Goal: Transaction & Acquisition: Book appointment/travel/reservation

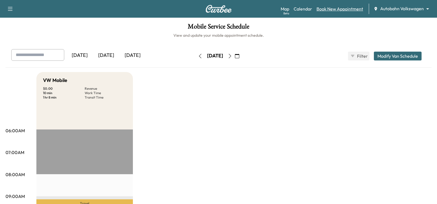
click at [339, 8] on link "Book New Appointment" at bounding box center [339, 9] width 47 height 7
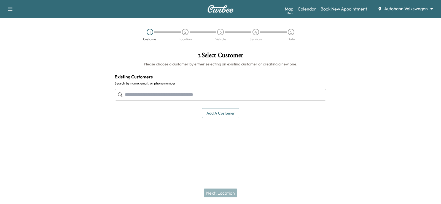
click at [413, 9] on body "Support Log Out Map Beta Calendar Book New Appointment Autobahn Volkswagen ****…" at bounding box center [220, 102] width 441 height 204
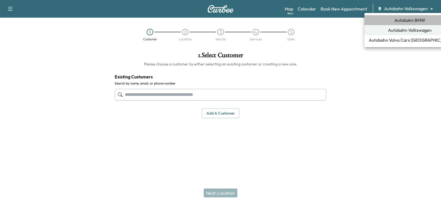
click at [413, 22] on span "Autobahn BMW" at bounding box center [409, 20] width 31 height 7
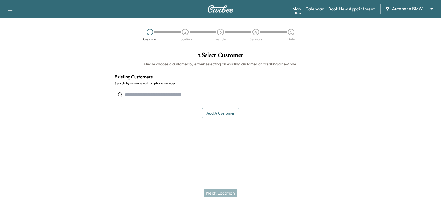
paste input "**********"
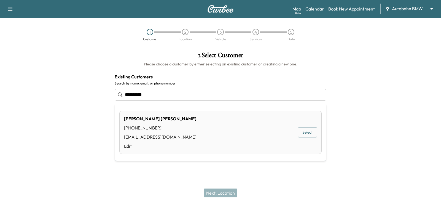
click at [308, 134] on button "Select" at bounding box center [307, 132] width 19 height 10
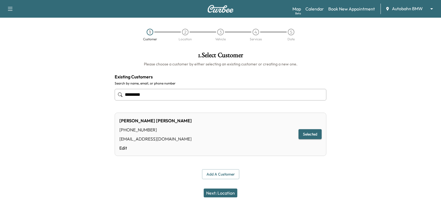
type input "*********"
click at [229, 191] on button "Next: Location" at bounding box center [221, 192] width 34 height 9
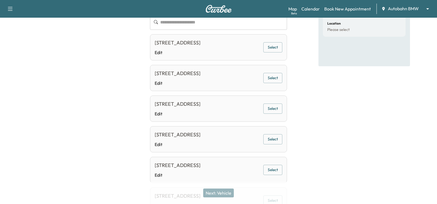
scroll to position [21, 0]
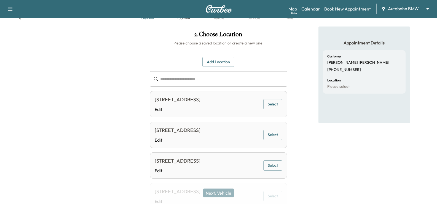
click at [278, 108] on button "Select" at bounding box center [272, 104] width 19 height 10
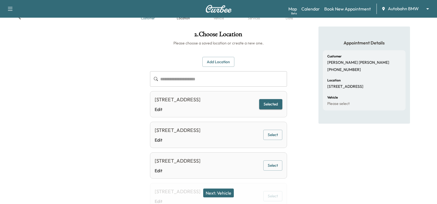
click at [220, 192] on button "Next: Vehicle" at bounding box center [218, 192] width 31 height 9
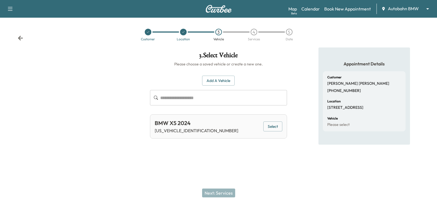
scroll to position [0, 0]
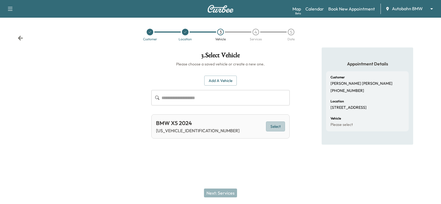
click at [284, 126] on button "Select" at bounding box center [275, 126] width 19 height 10
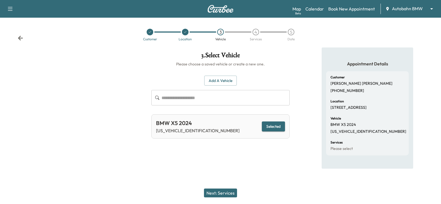
click at [220, 195] on button "Next: Services" at bounding box center [220, 192] width 33 height 9
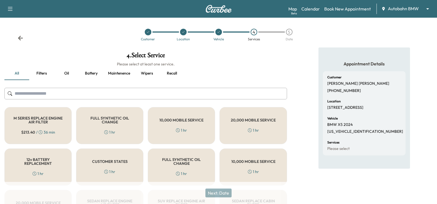
click at [197, 128] on div "10,000 MOBILE SERVICE 1 hr" at bounding box center [181, 125] width 67 height 37
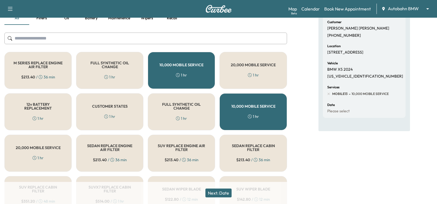
click at [220, 193] on button "Next: Date" at bounding box center [218, 192] width 26 height 9
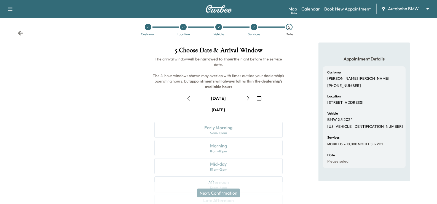
scroll to position [55, 0]
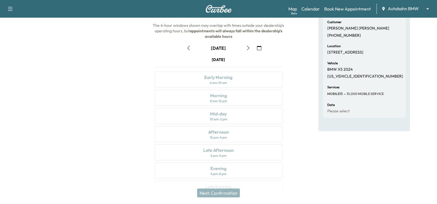
click at [246, 46] on icon "button" at bounding box center [248, 48] width 4 height 4
click at [249, 47] on icon "button" at bounding box center [248, 48] width 2 height 4
click at [245, 51] on button "button" at bounding box center [247, 48] width 9 height 9
click at [250, 50] on icon "button" at bounding box center [248, 48] width 4 height 4
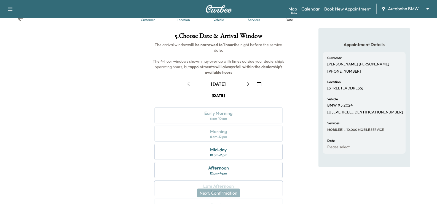
scroll to position [17, 0]
